Goal: Transaction & Acquisition: Purchase product/service

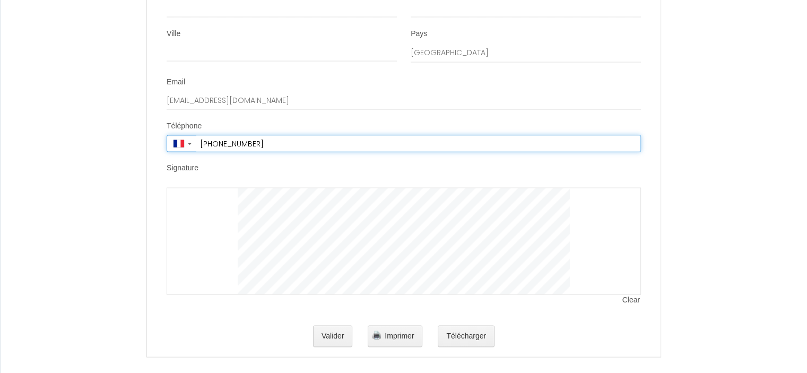
scroll to position [2128, 0]
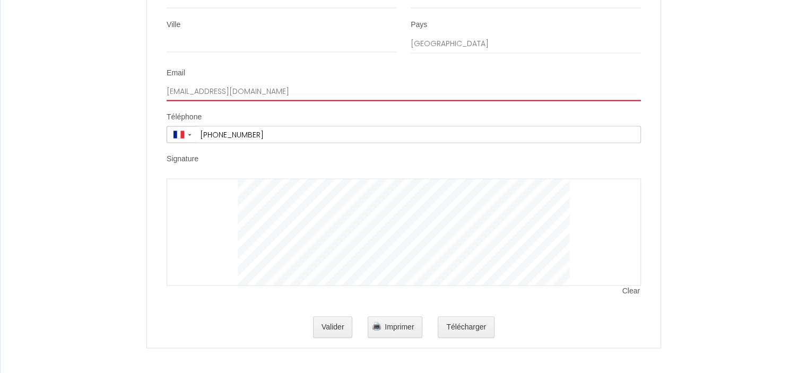
click at [220, 84] on input "[EMAIL_ADDRESS][DOMAIN_NAME]" at bounding box center [404, 91] width 475 height 19
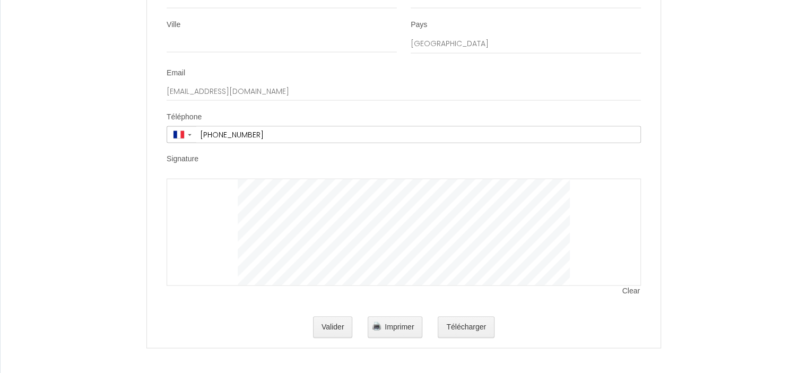
type input "BAUDOUX"
type input "9 Traverse des Aires Nouveaux"
type input "13400"
type input "AUBAGNE"
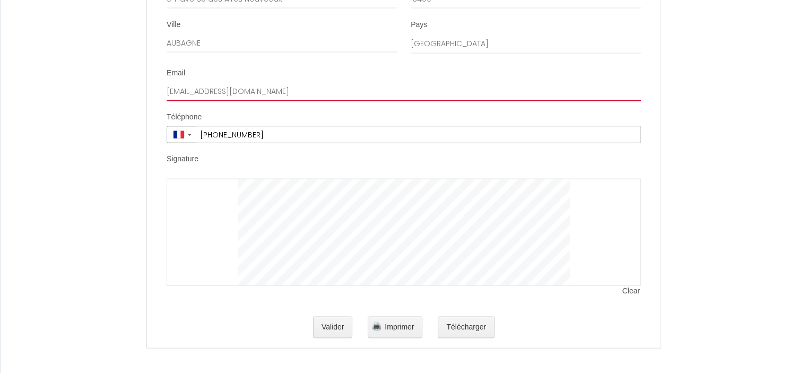
type input "[PHONE_NUMBER]"
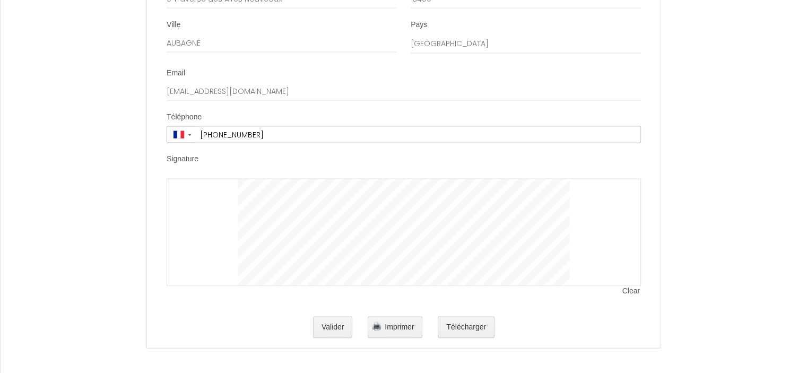
click at [198, 200] on div at bounding box center [404, 232] width 475 height 107
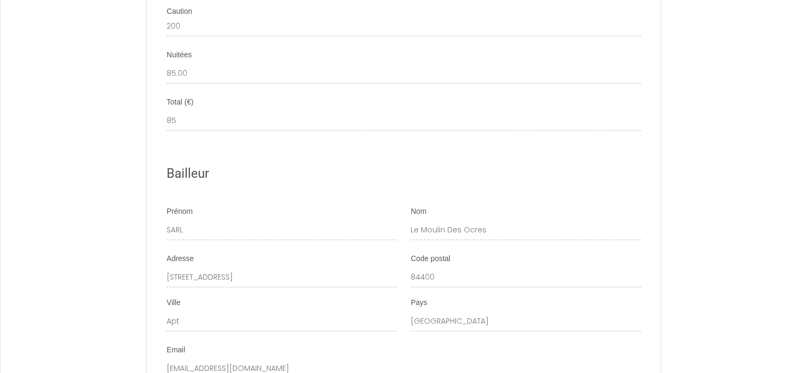
scroll to position [1645, 0]
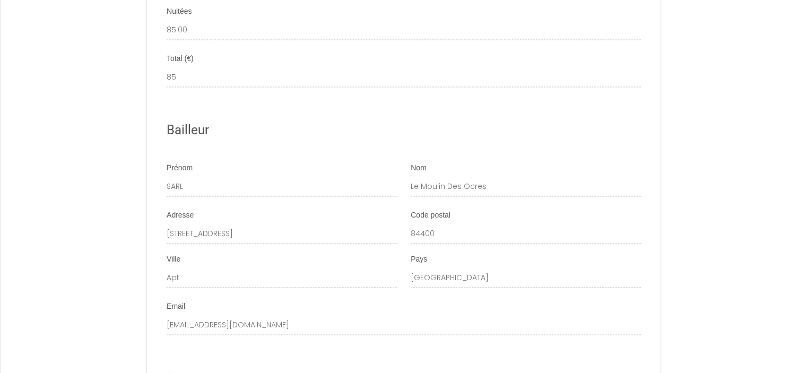
click at [308, 122] on h2 "Bailleur" at bounding box center [404, 130] width 475 height 21
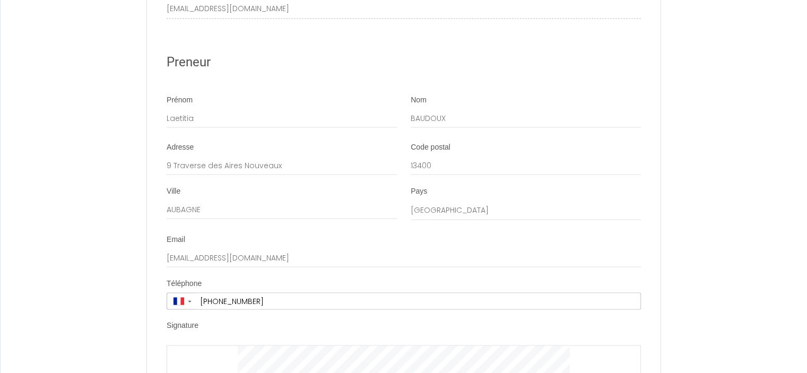
scroll to position [2123, 0]
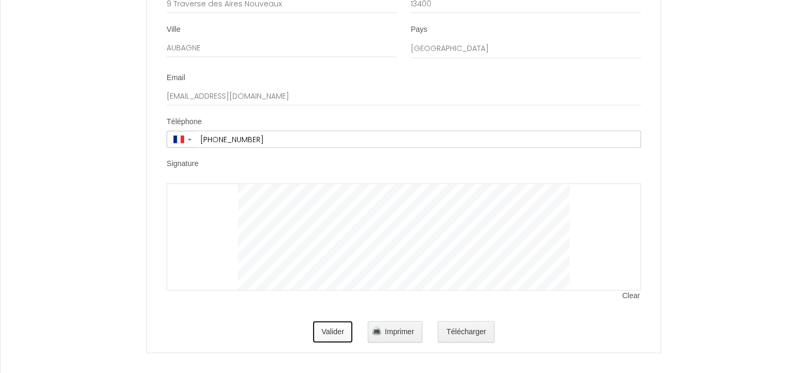
click at [331, 334] on button "Valider" at bounding box center [333, 332] width 40 height 21
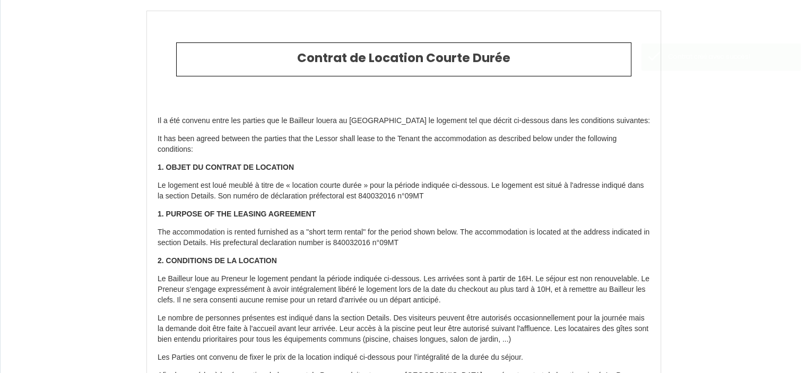
type input "85"
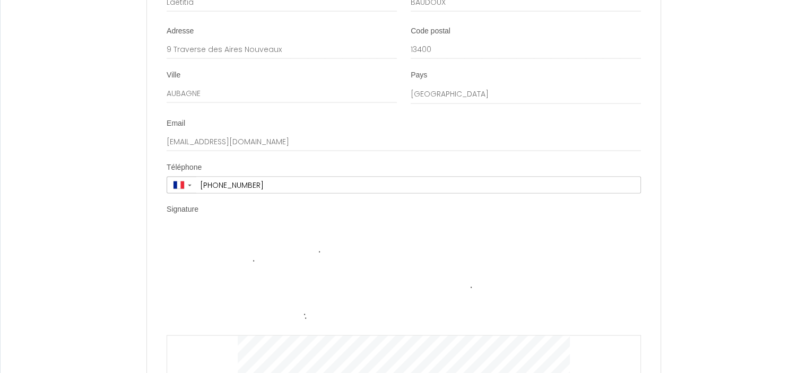
scroll to position [2234, 0]
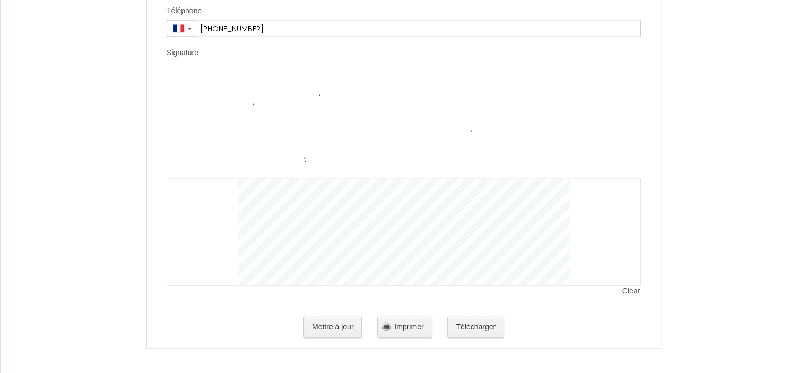
click at [231, 187] on div at bounding box center [404, 232] width 475 height 107
click at [341, 324] on button "Mettre à jour" at bounding box center [333, 327] width 59 height 21
click at [401, 331] on button "Imprimer" at bounding box center [404, 327] width 55 height 21
click at [614, 62] on li "Signature Clear" at bounding box center [404, 178] width 513 height 260
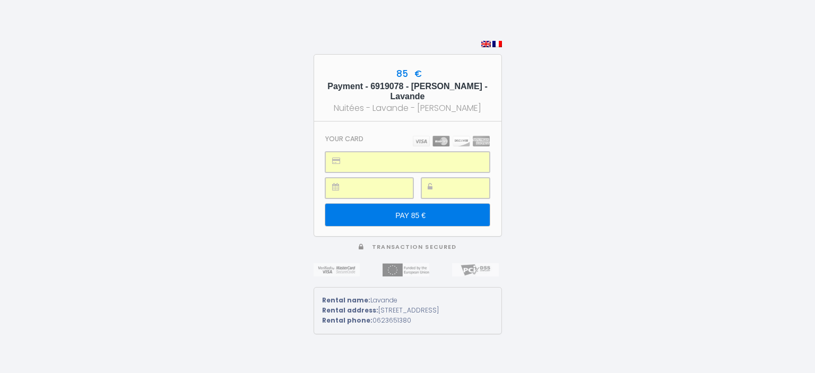
click at [411, 208] on input "PAY 85 €" at bounding box center [407, 215] width 164 height 22
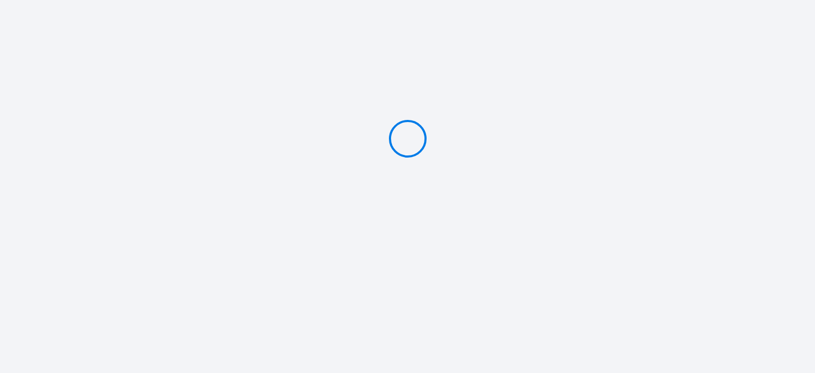
type input "PAY 85 €"
